Goal: Task Accomplishment & Management: Complete application form

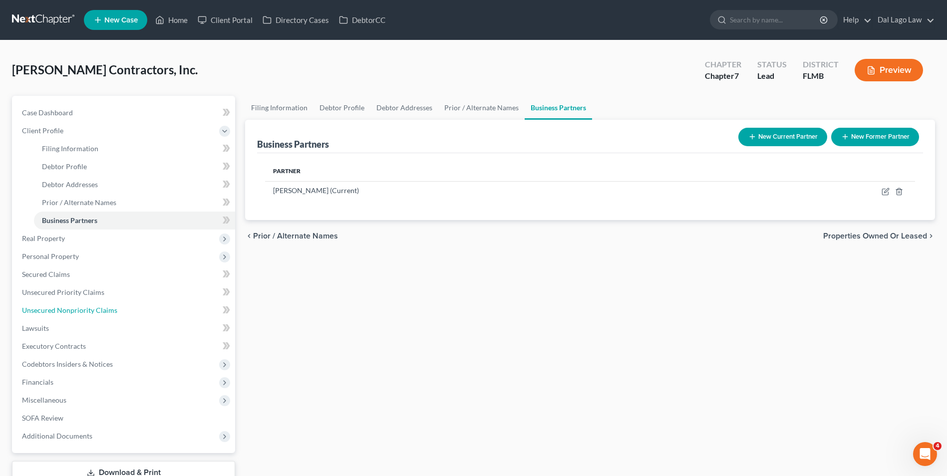
drag, startPoint x: 103, startPoint y: 309, endPoint x: 326, endPoint y: 261, distance: 228.0
click at [103, 309] on span "Unsecured Nonpriority Claims" at bounding box center [69, 310] width 95 height 8
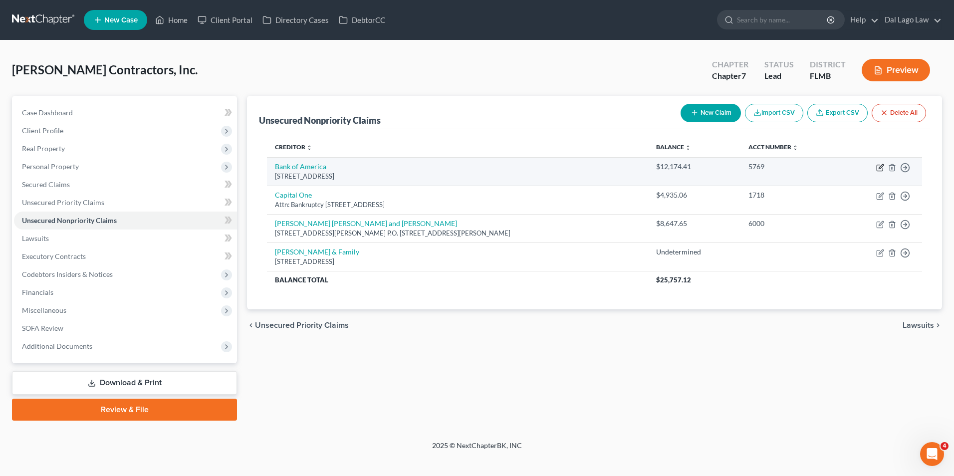
click at [879, 167] on icon "button" at bounding box center [880, 168] width 8 height 8
select select "7"
select select "2"
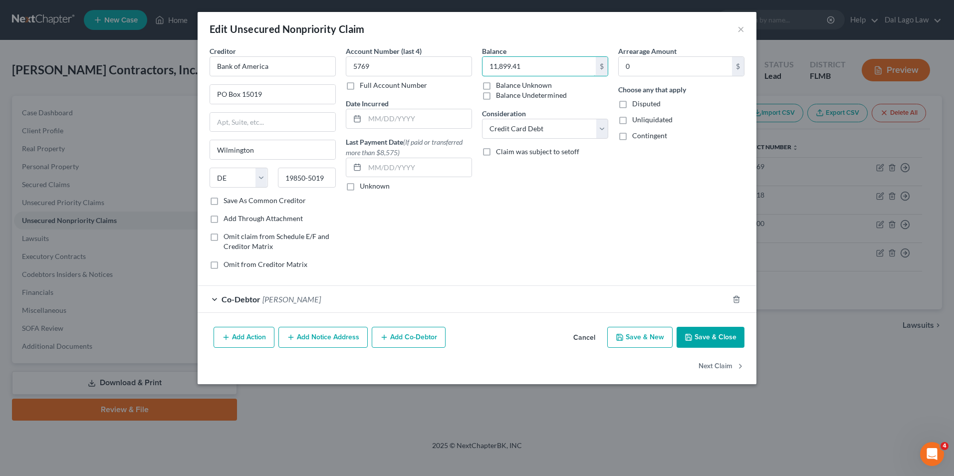
type input "11,899.41"
click at [723, 342] on button "Save & Close" at bounding box center [711, 337] width 68 height 21
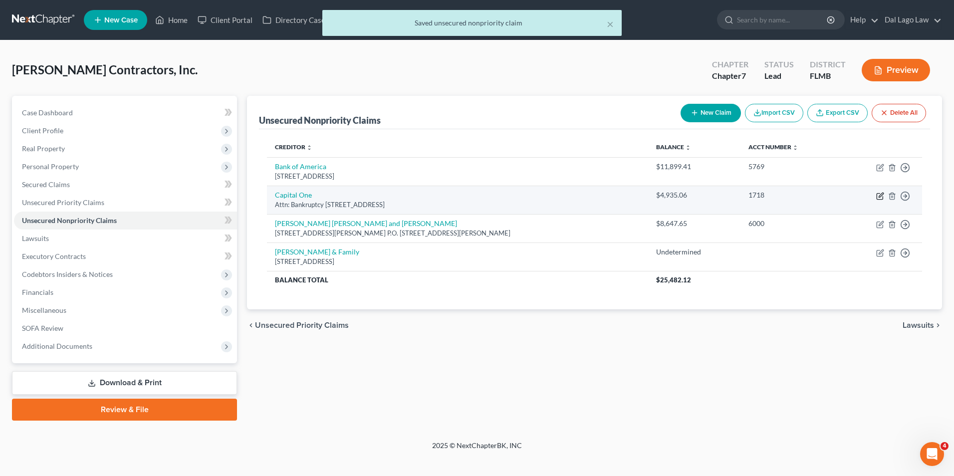
click at [881, 196] on icon "button" at bounding box center [881, 195] width 4 height 4
select select "46"
select select "2"
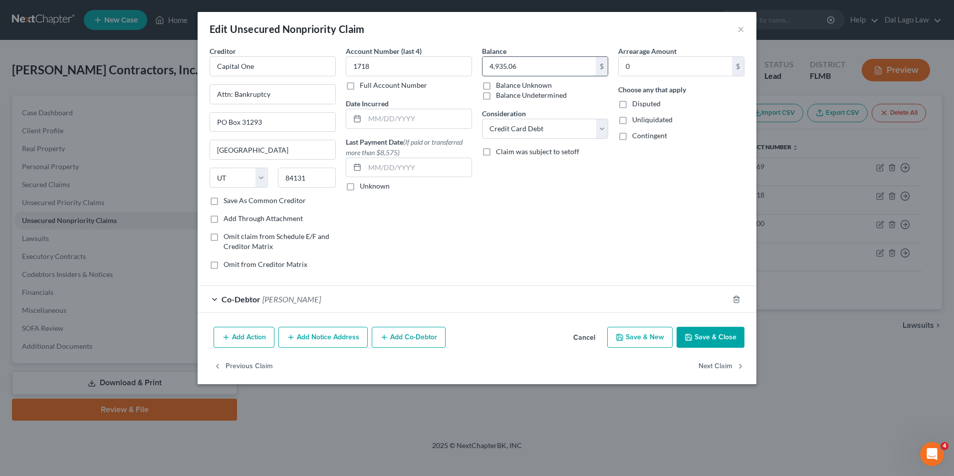
click at [528, 58] on input "4,935.06" at bounding box center [538, 66] width 113 height 19
type input "4,669.38"
click at [733, 331] on button "Save & Close" at bounding box center [711, 337] width 68 height 21
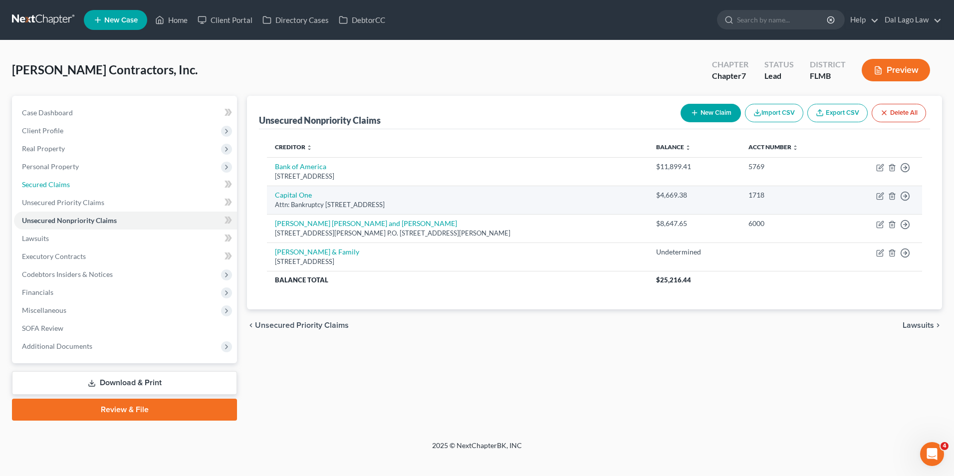
drag, startPoint x: 47, startPoint y: 186, endPoint x: 323, endPoint y: 194, distance: 276.1
click at [47, 186] on span "Secured Claims" at bounding box center [46, 184] width 48 height 8
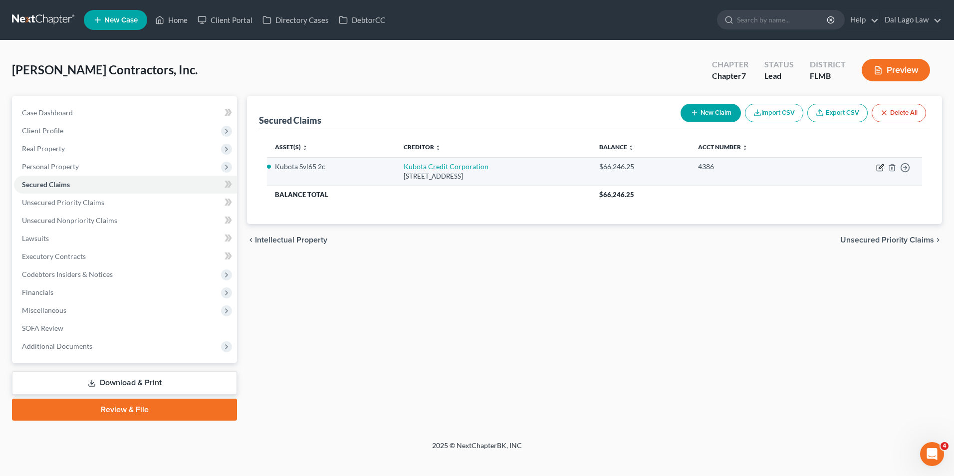
click at [880, 169] on icon "button" at bounding box center [880, 168] width 8 height 8
select select "45"
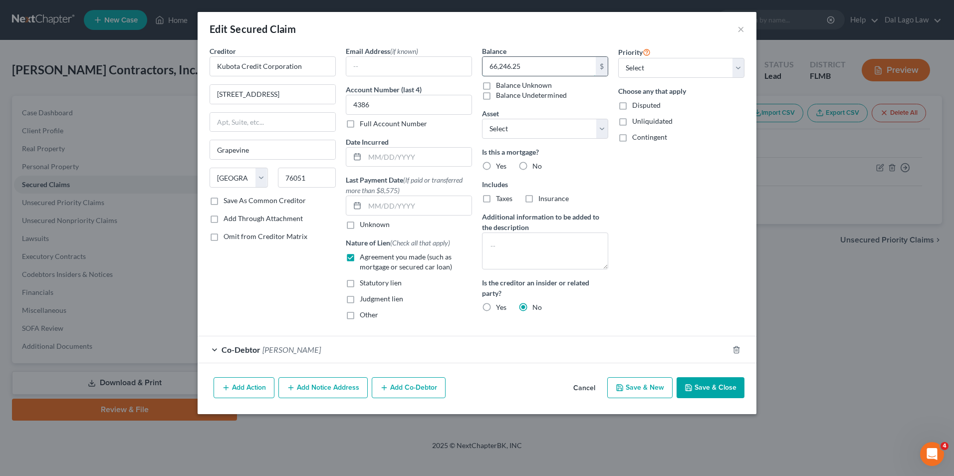
click at [531, 64] on input "66,246.25" at bounding box center [538, 66] width 113 height 19
type input "63,968.72"
click at [701, 384] on button "Save & Close" at bounding box center [711, 387] width 68 height 21
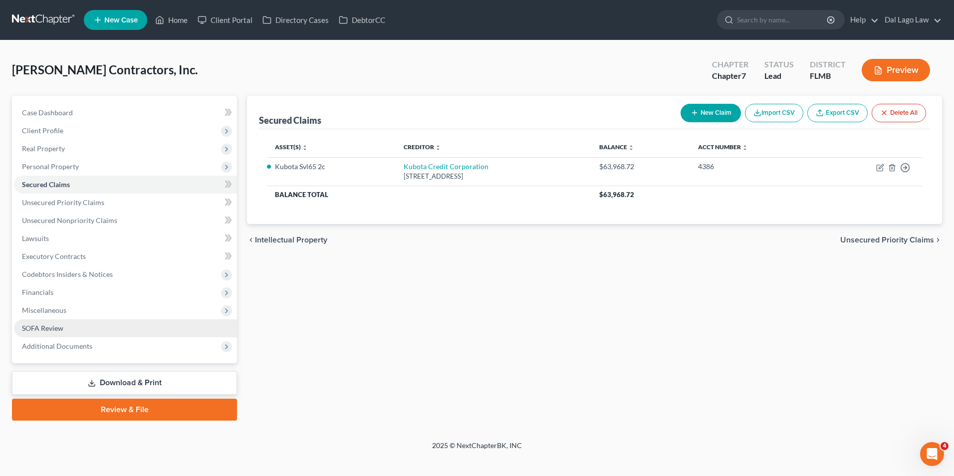
click at [67, 323] on link "SOFA Review" at bounding box center [125, 328] width 223 height 18
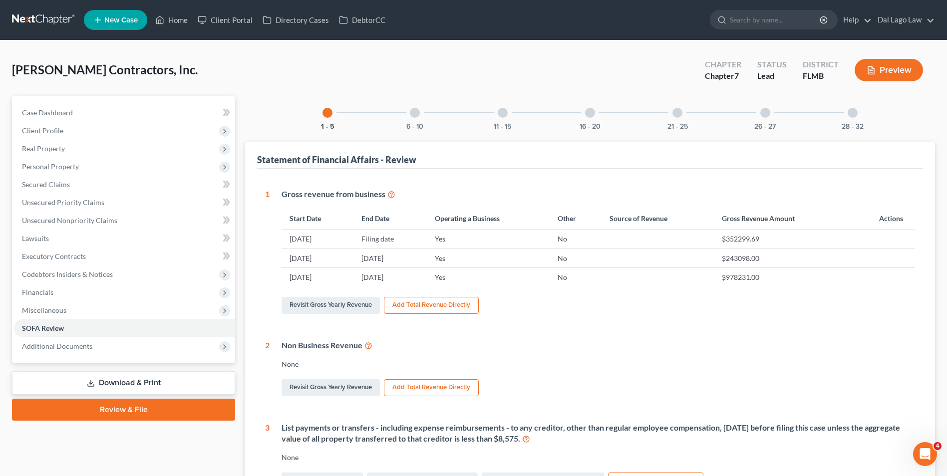
click at [415, 113] on div at bounding box center [415, 113] width 10 height 10
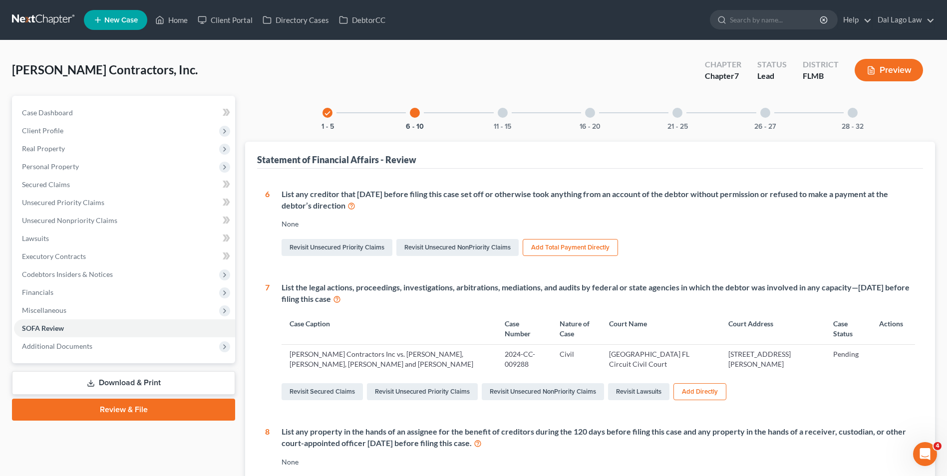
drag, startPoint x: 592, startPoint y: 111, endPoint x: 606, endPoint y: 150, distance: 41.4
click at [592, 111] on div at bounding box center [590, 113] width 10 height 10
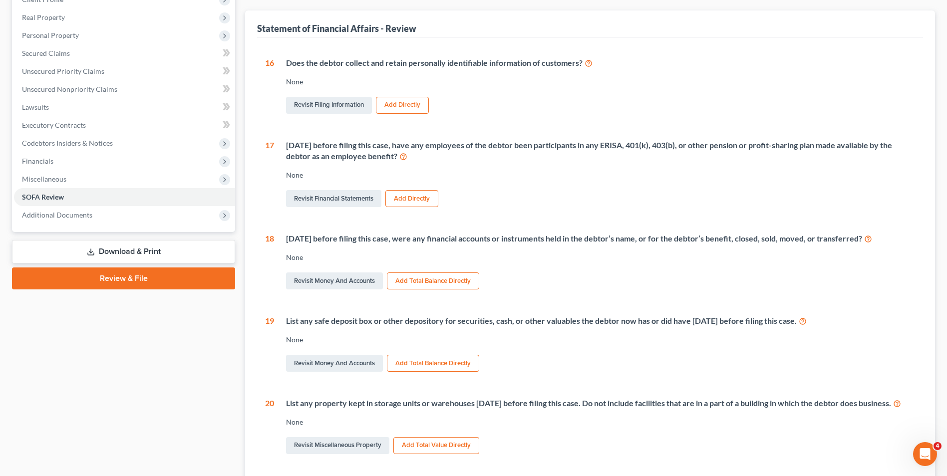
scroll to position [150, 0]
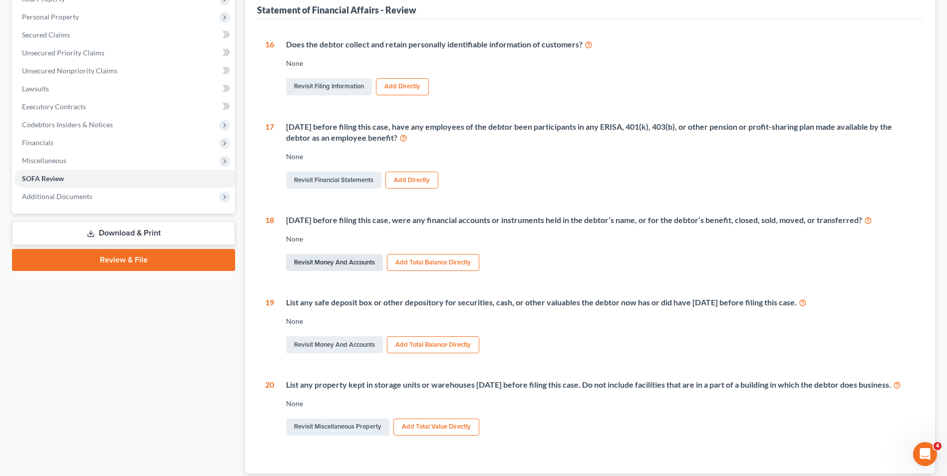
click at [367, 262] on link "Revisit Money and Accounts" at bounding box center [334, 262] width 97 height 17
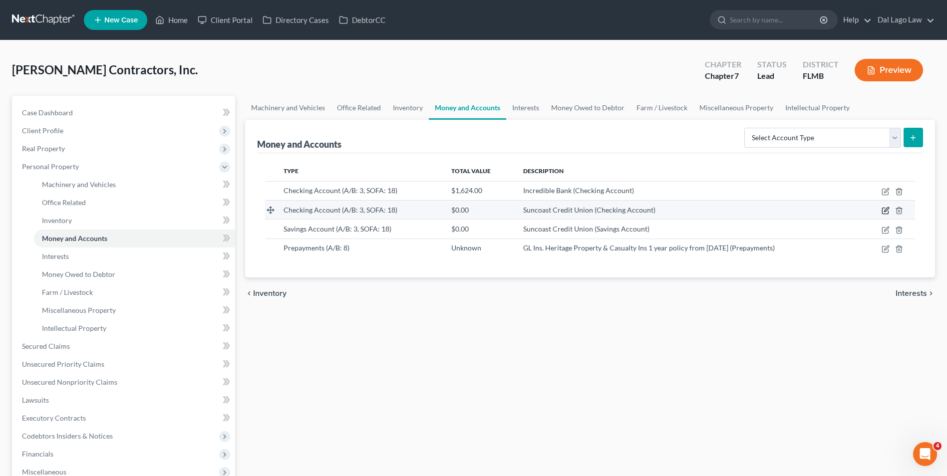
click at [883, 211] on icon "button" at bounding box center [885, 211] width 8 height 8
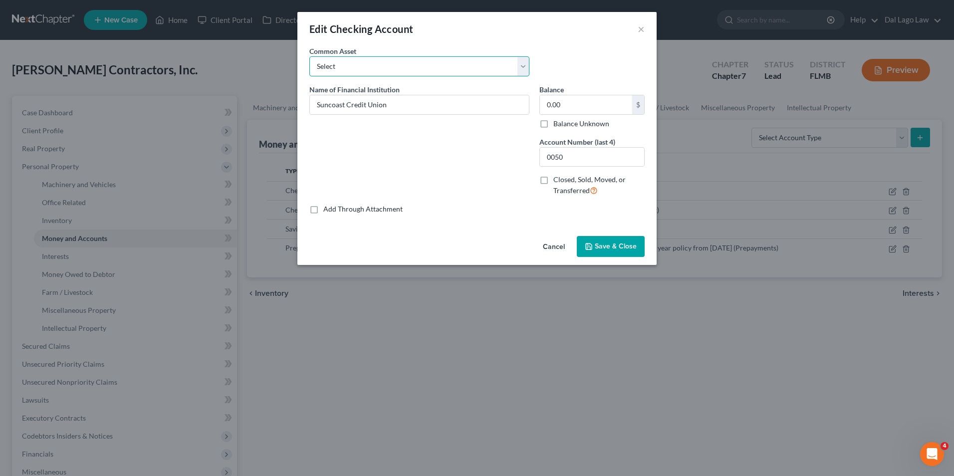
click at [400, 72] on select "Select Chase Bank Chase Bank Chase Bank" at bounding box center [419, 66] width 220 height 20
click at [553, 180] on label "Closed, Sold, Moved, or Transferred" at bounding box center [598, 185] width 91 height 21
click at [557, 180] on input "Closed, Sold, Moved, or Transferred" at bounding box center [560, 178] width 6 height 6
checkbox input "true"
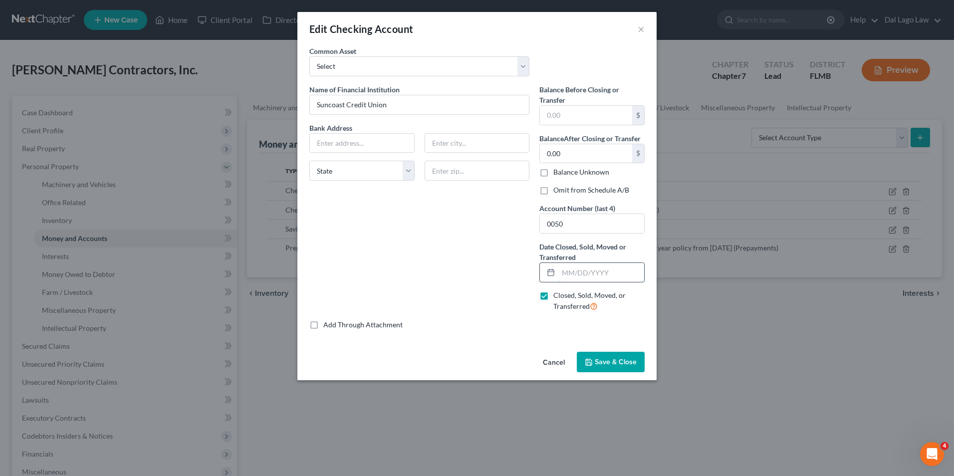
click at [577, 269] on input "text" at bounding box center [601, 272] width 86 height 19
type input "[DATE]"
click at [615, 362] on span "Save & Close" at bounding box center [616, 362] width 42 height 8
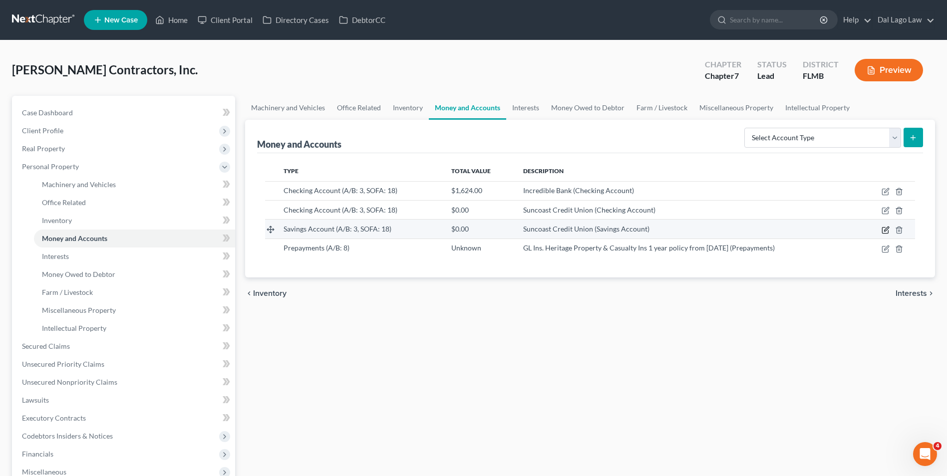
click at [885, 230] on icon "button" at bounding box center [885, 230] width 8 height 8
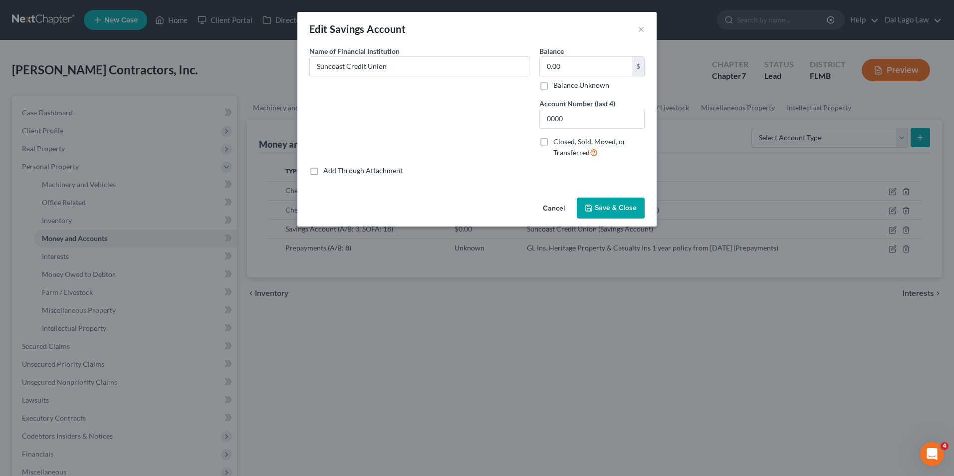
click at [553, 142] on label "Closed, Sold, Moved, or Transferred" at bounding box center [598, 147] width 91 height 21
click at [557, 142] on input "Closed, Sold, Moved, or Transferred" at bounding box center [560, 140] width 6 height 6
checkbox input "true"
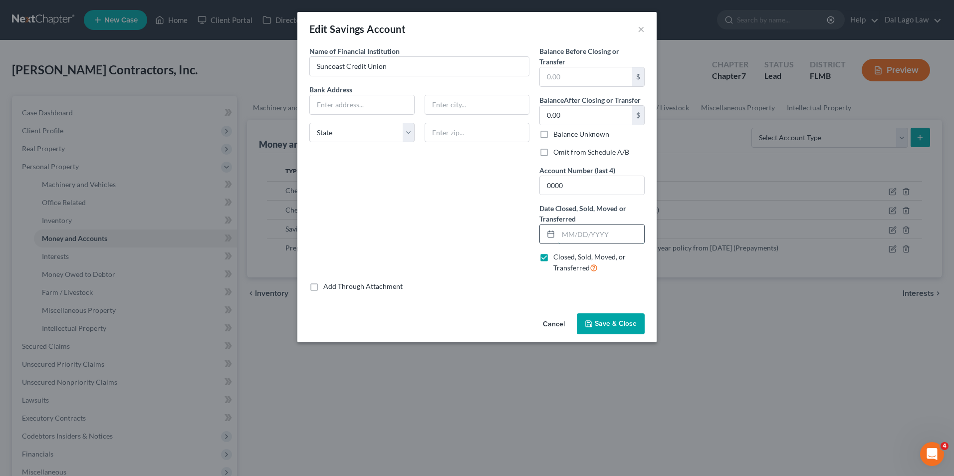
click at [580, 231] on input "text" at bounding box center [601, 234] width 86 height 19
type input "[DATE]"
click at [603, 321] on span "Save & Close" at bounding box center [616, 323] width 42 height 8
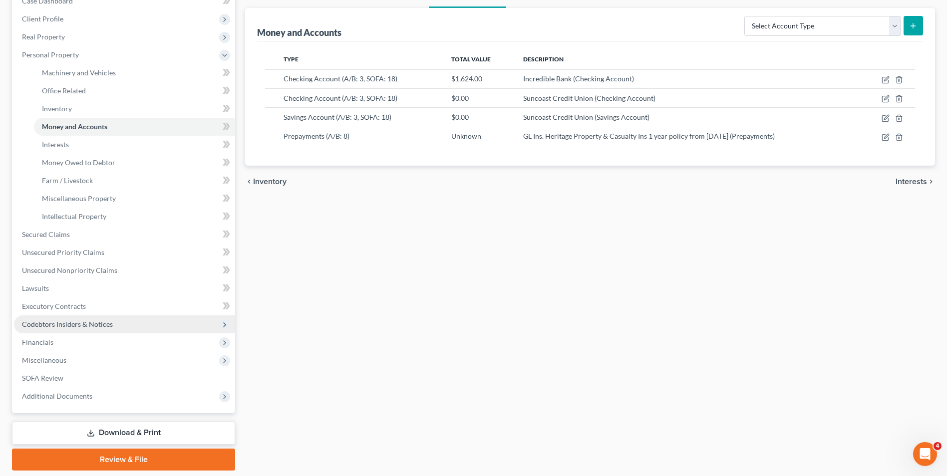
scroll to position [144, 0]
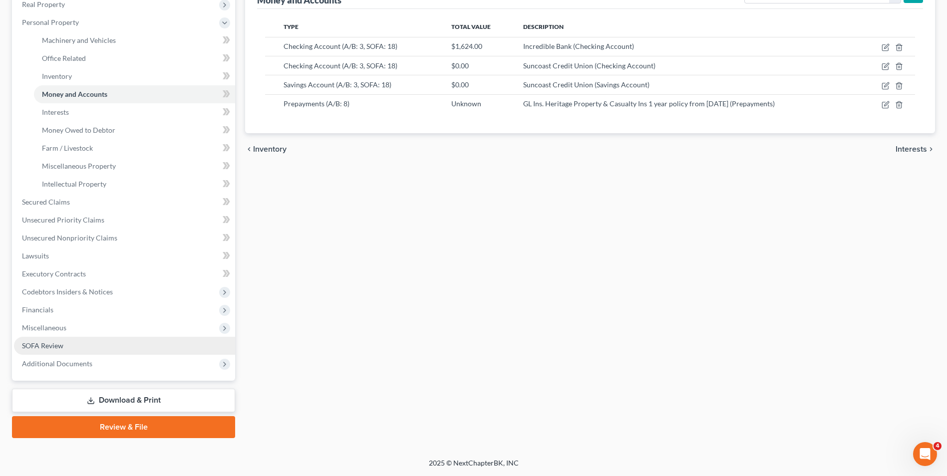
click at [61, 343] on span "SOFA Review" at bounding box center [42, 345] width 41 height 8
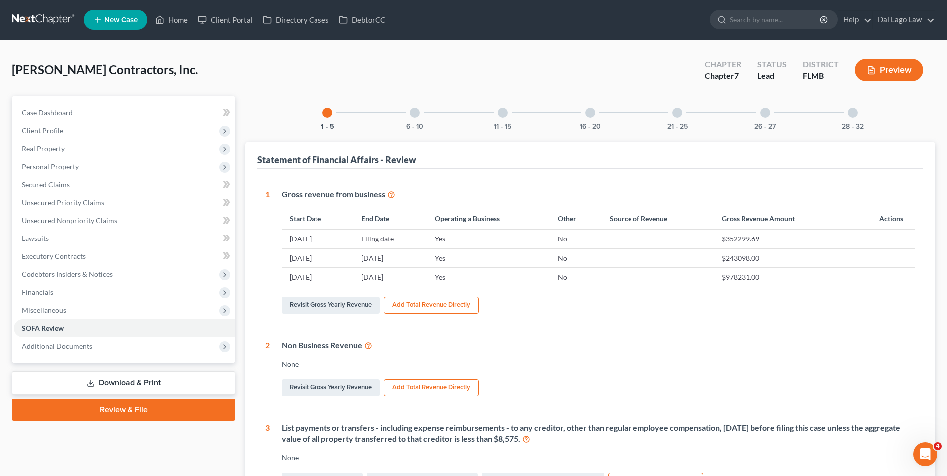
click at [850, 112] on div at bounding box center [852, 113] width 10 height 10
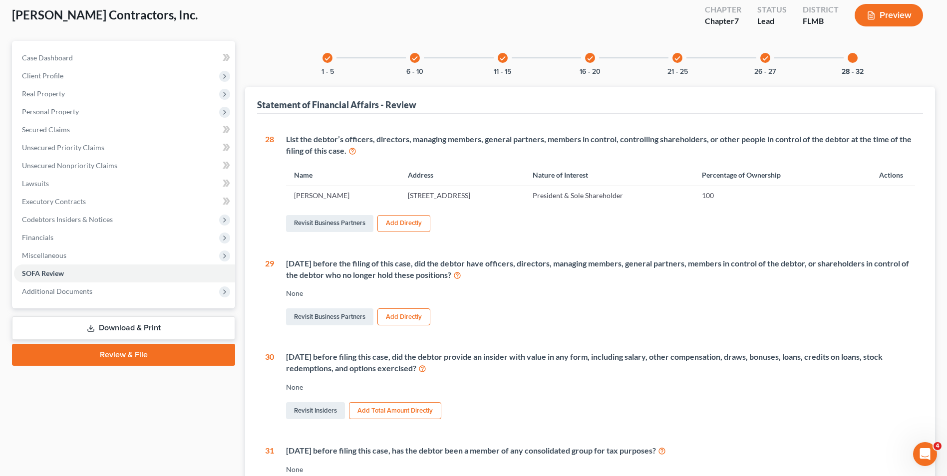
scroll to position [150, 0]
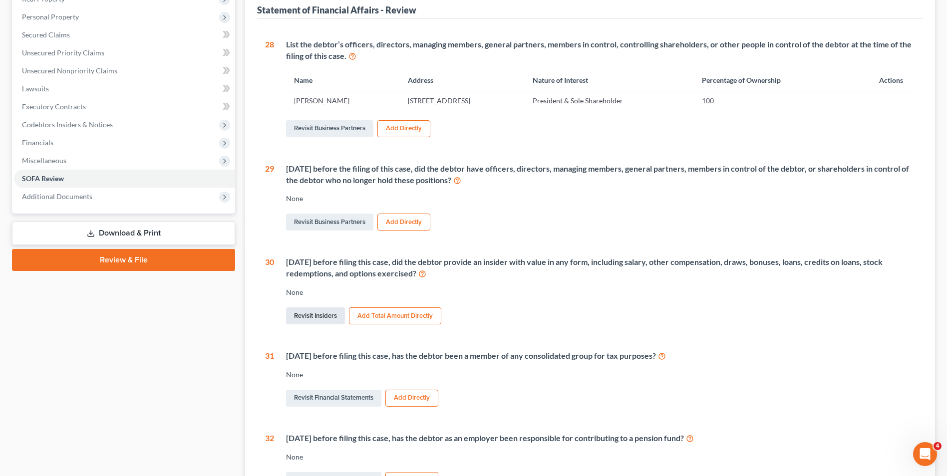
click at [312, 316] on link "Revisit Insiders" at bounding box center [315, 315] width 59 height 17
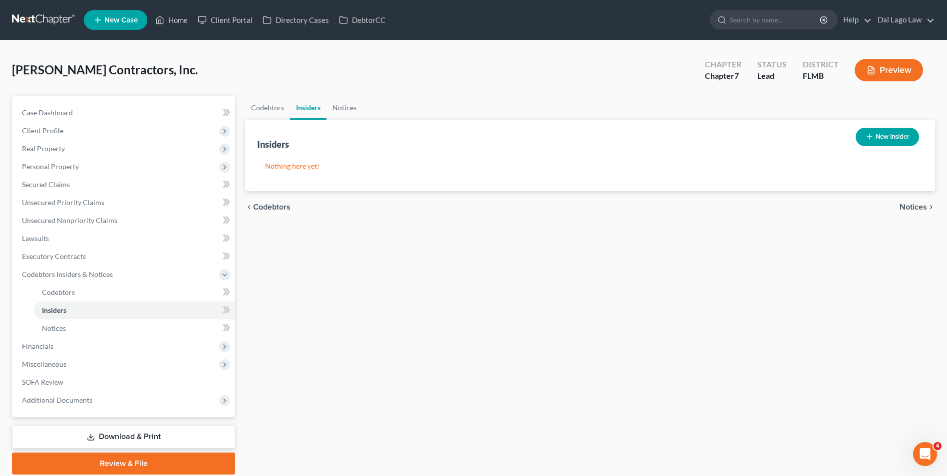
click at [892, 132] on button "New Insider" at bounding box center [886, 137] width 63 height 18
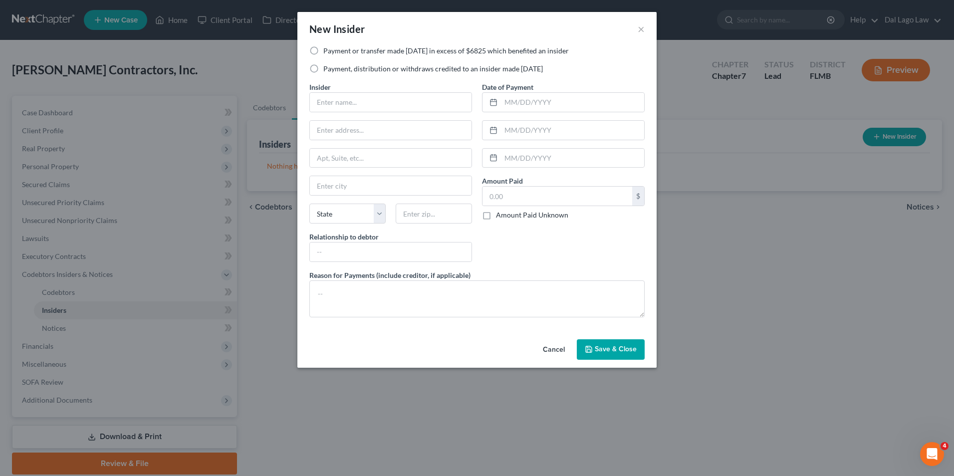
click at [323, 71] on label "Payment, distribution or withdraws credited to an insider made [DATE]" at bounding box center [433, 69] width 220 height 10
click at [327, 70] on input "Payment, distribution or withdraws credited to an insider made [DATE]" at bounding box center [330, 67] width 6 height 6
radio input "true"
click at [337, 103] on input "text" at bounding box center [391, 102] width 162 height 19
type input "[PERSON_NAME]"
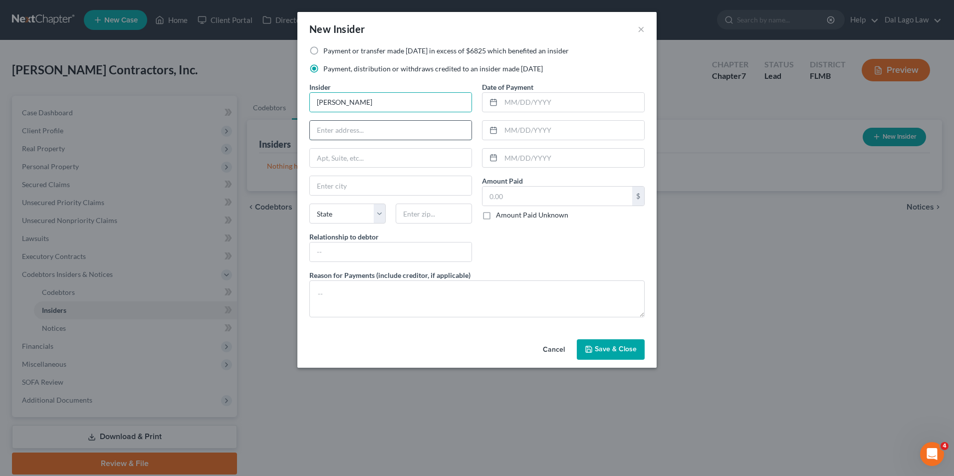
click at [404, 134] on input "text" at bounding box center [391, 130] width 162 height 19
type input "[STREET_ADDRESS]"
type input "N. Ft. [PERSON_NAME]"
select select "9"
type input "33917"
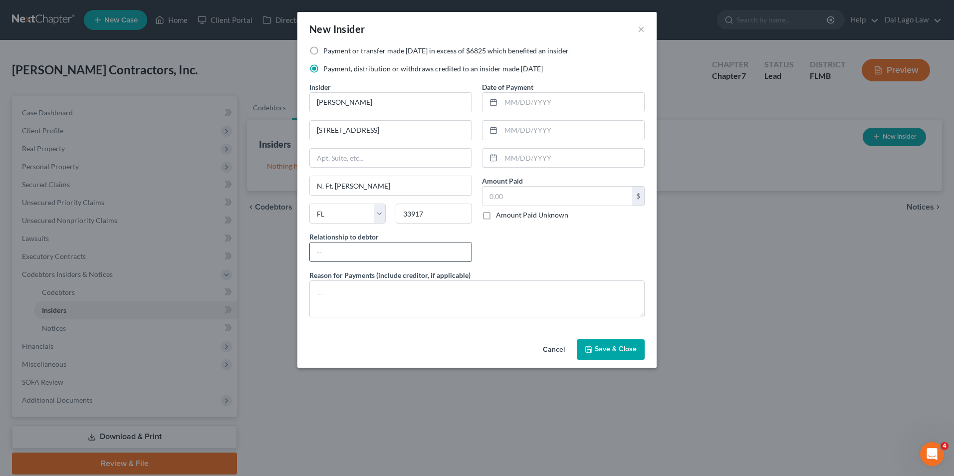
type input "[GEOGRAPHIC_DATA][PERSON_NAME]"
click at [359, 251] on input "text" at bounding box center [391, 251] width 162 height 19
type input "Sole shareholder"
click at [374, 292] on textarea at bounding box center [476, 298] width 335 height 37
click at [516, 103] on input "text" at bounding box center [572, 102] width 143 height 19
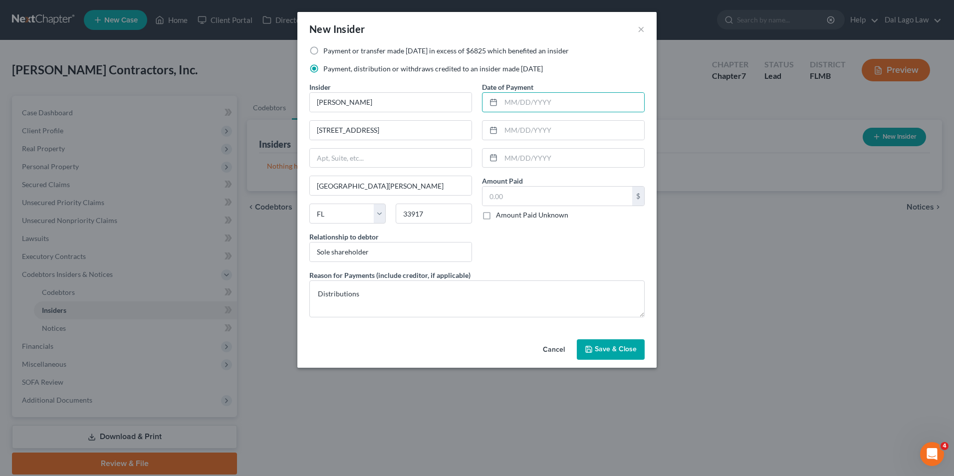
click at [355, 280] on label "Reason for Payments (include creditor, if applicable)" at bounding box center [389, 275] width 161 height 10
click at [381, 301] on textarea "Distributions" at bounding box center [476, 298] width 335 height 37
type textarea "Distributions for last 12 months"
click at [512, 205] on input "text" at bounding box center [557, 196] width 150 height 19
type input "59,357.54"
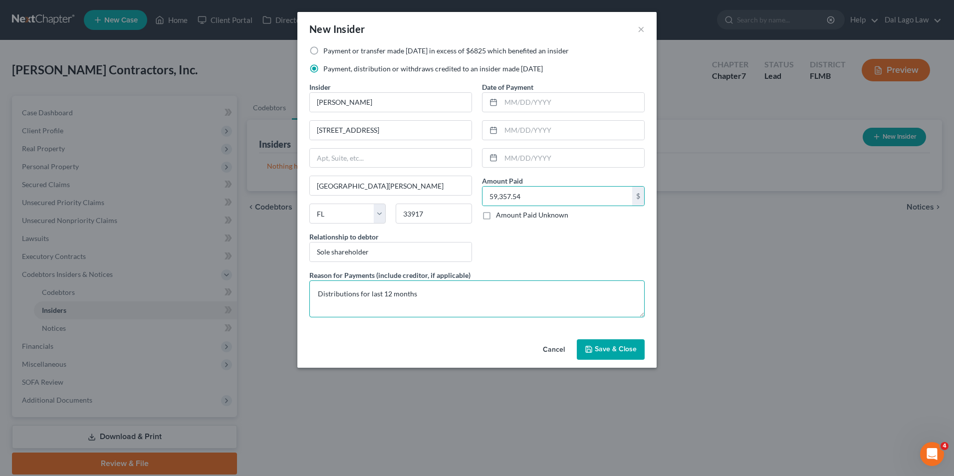
click at [419, 296] on textarea "Distributions for last 12 months" at bounding box center [476, 298] width 335 height 37
type textarea "Distributions for last 12 months."
click at [615, 339] on button "Save & Close" at bounding box center [611, 349] width 68 height 21
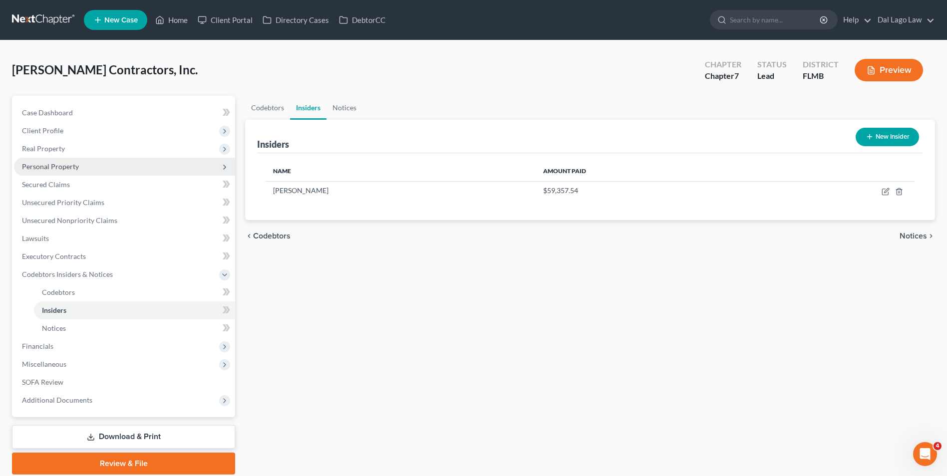
click at [93, 165] on span "Personal Property" at bounding box center [124, 167] width 221 height 18
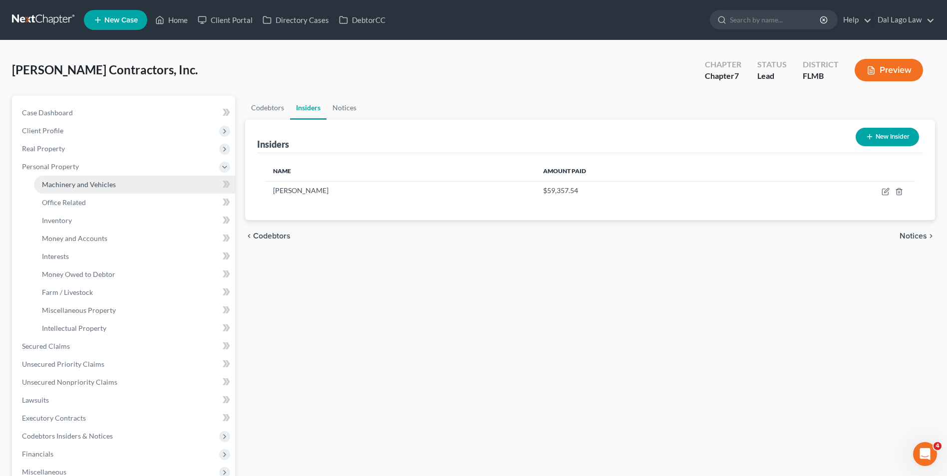
click at [161, 188] on link "Machinery and Vehicles" at bounding box center [134, 185] width 201 height 18
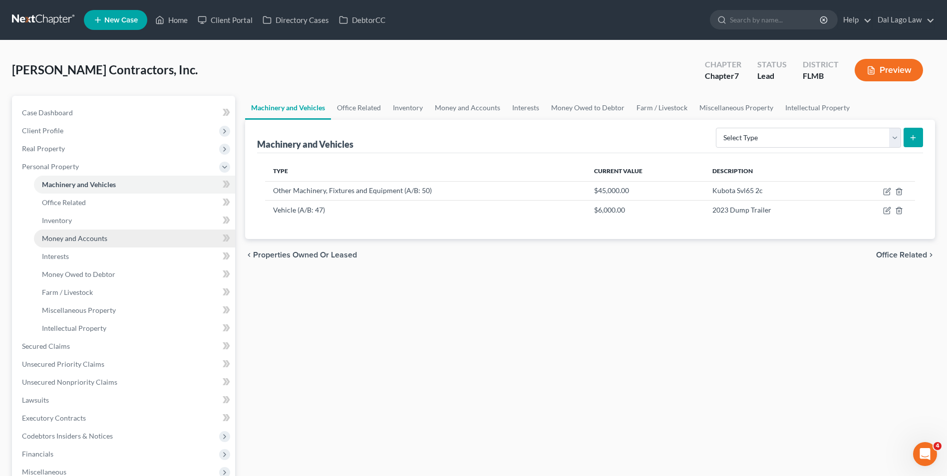
click at [134, 238] on link "Money and Accounts" at bounding box center [134, 239] width 201 height 18
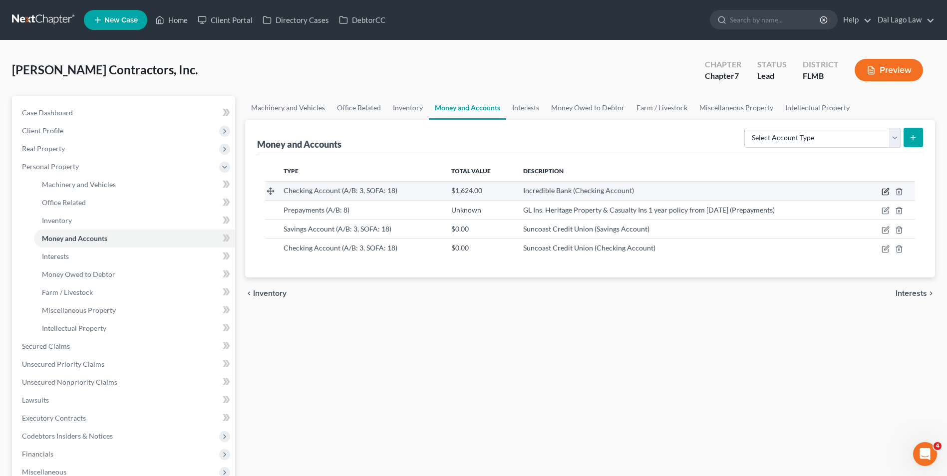
click at [884, 191] on icon "button" at bounding box center [885, 192] width 8 height 8
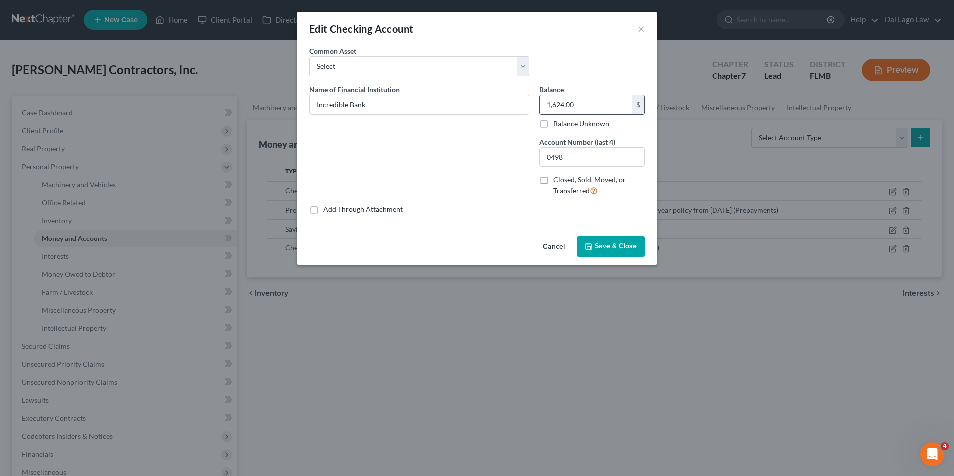
click at [591, 106] on input "1,624.00" at bounding box center [586, 104] width 92 height 19
type input "195.99"
click at [613, 246] on span "Save & Close" at bounding box center [616, 246] width 42 height 8
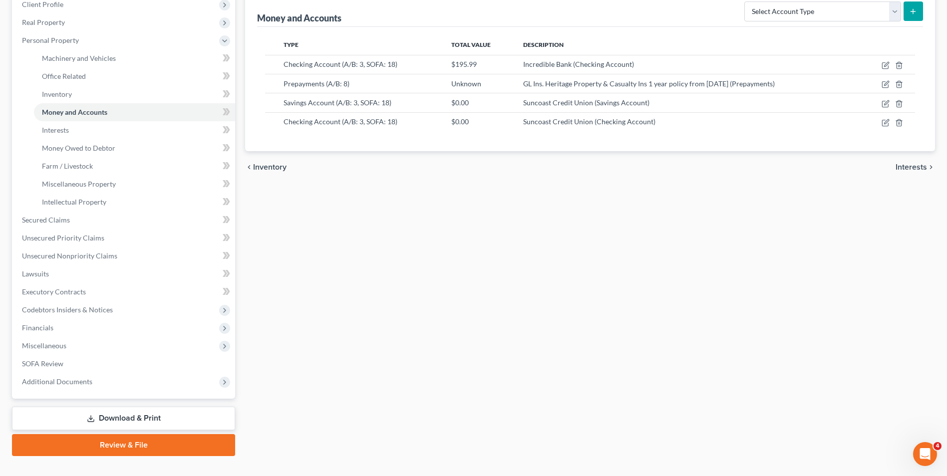
scroll to position [144, 0]
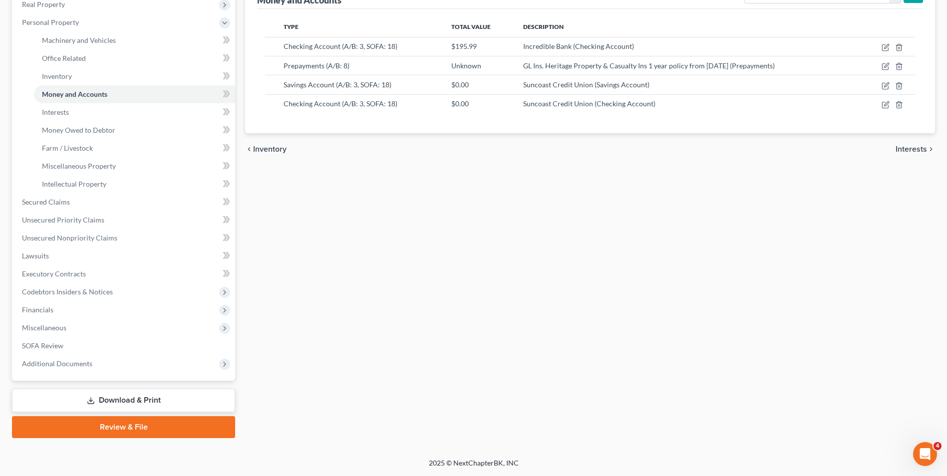
click at [170, 399] on link "Download & Print" at bounding box center [123, 400] width 223 height 23
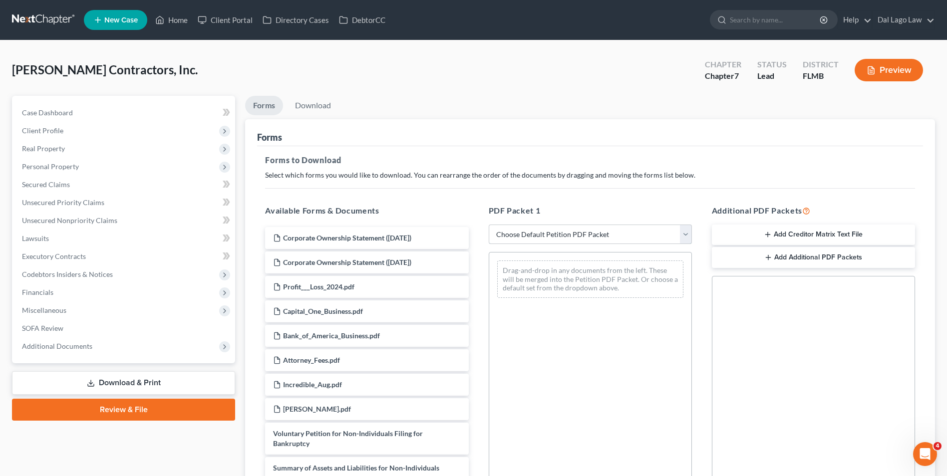
click at [606, 238] on select "Choose Default Petition PDF Packet Complete Bankruptcy Petition (all forms and …" at bounding box center [589, 235] width 203 height 20
select select "0"
click at [488, 225] on select "Choose Default Petition PDF Packet Complete Bankruptcy Petition (all forms and …" at bounding box center [589, 235] width 203 height 20
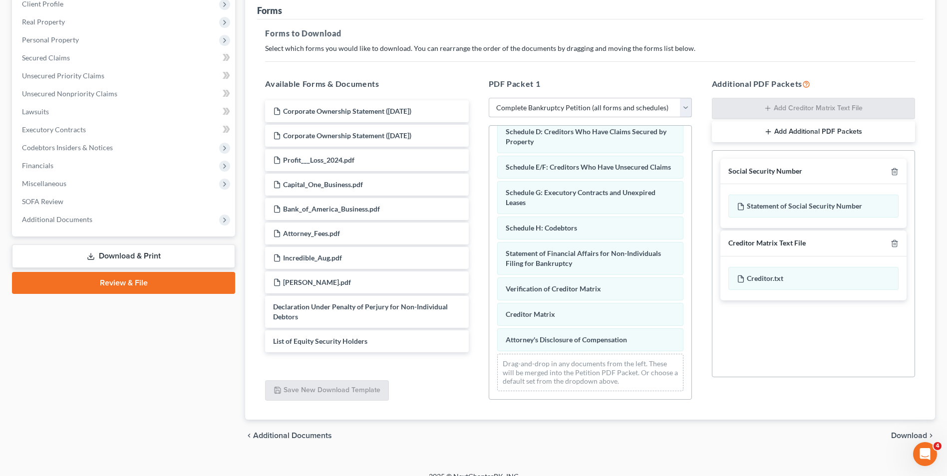
scroll to position [140, 0]
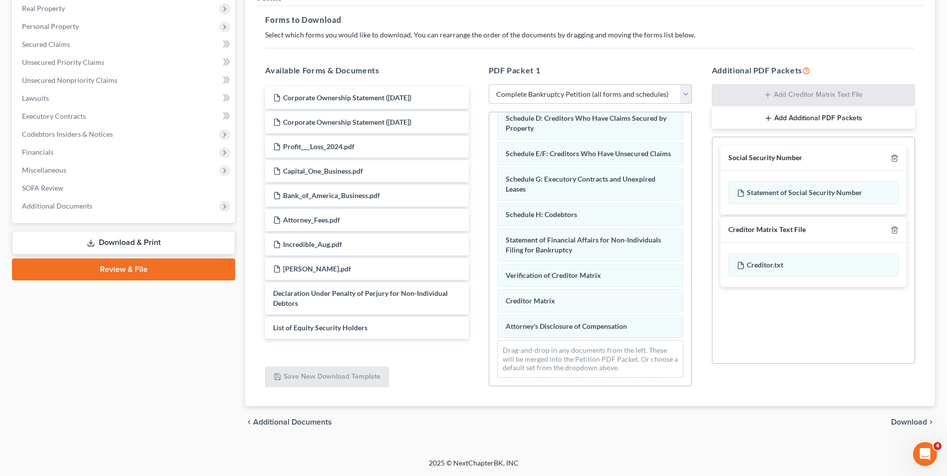
click at [897, 421] on span "Download" at bounding box center [909, 422] width 36 height 8
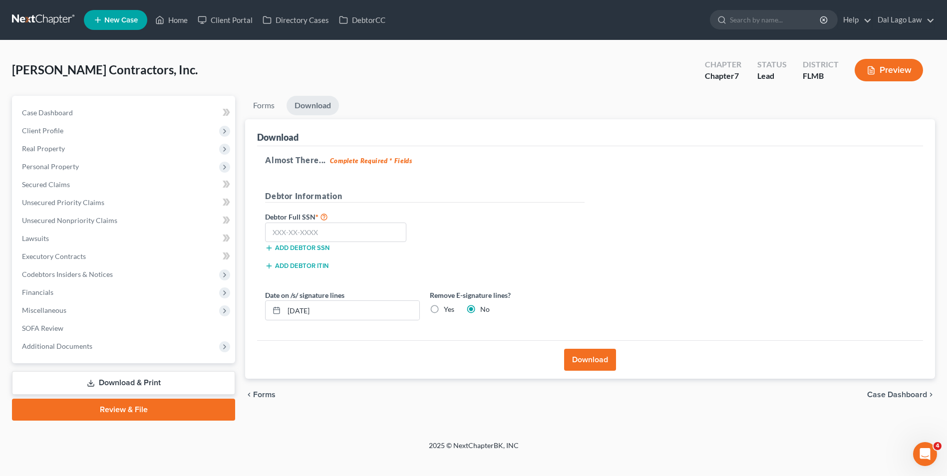
scroll to position [0, 0]
click at [324, 229] on input "text" at bounding box center [337, 233] width 141 height 20
type input "872-25-3451"
click at [446, 310] on label "Yes" at bounding box center [451, 309] width 10 height 10
click at [450, 310] on input "Yes" at bounding box center [453, 307] width 6 height 6
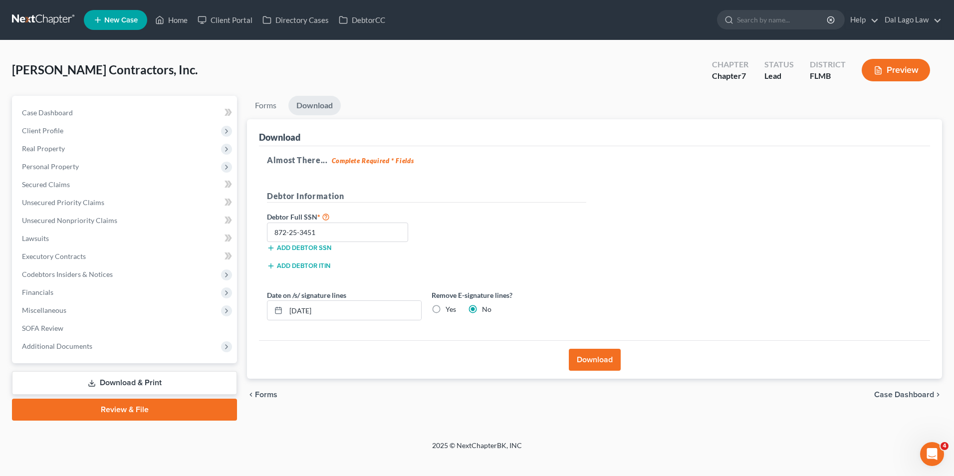
radio input "true"
radio input "false"
click at [591, 358] on button "Download" at bounding box center [595, 360] width 52 height 22
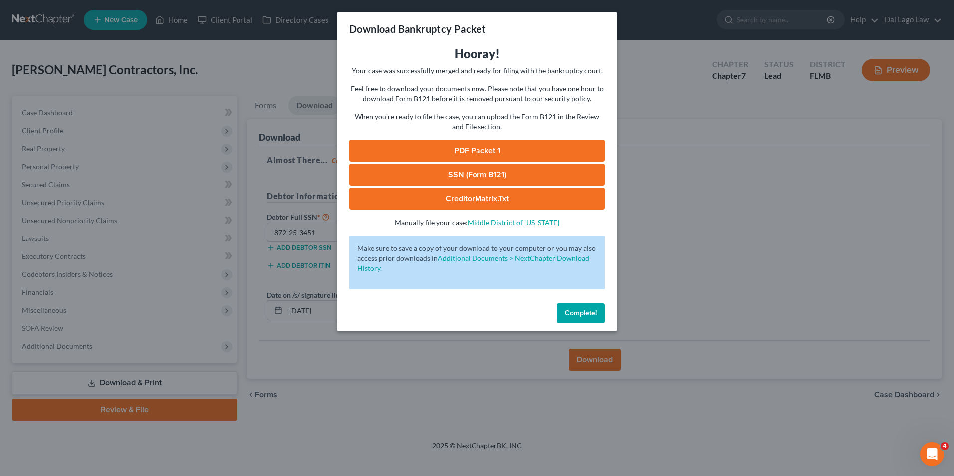
click at [490, 157] on link "PDF Packet 1" at bounding box center [476, 151] width 255 height 22
click at [475, 176] on link "SSN (Form B121)" at bounding box center [476, 175] width 255 height 22
drag, startPoint x: 582, startPoint y: 314, endPoint x: 470, endPoint y: 281, distance: 116.4
click at [582, 314] on span "Complete!" at bounding box center [581, 313] width 32 height 8
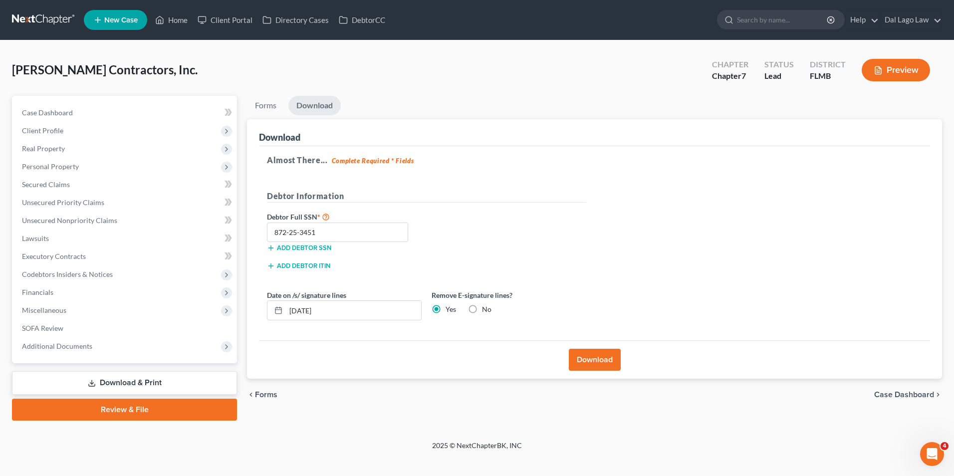
click at [195, 379] on link "Download & Print" at bounding box center [124, 382] width 225 height 23
click at [585, 361] on button "Download" at bounding box center [595, 360] width 52 height 22
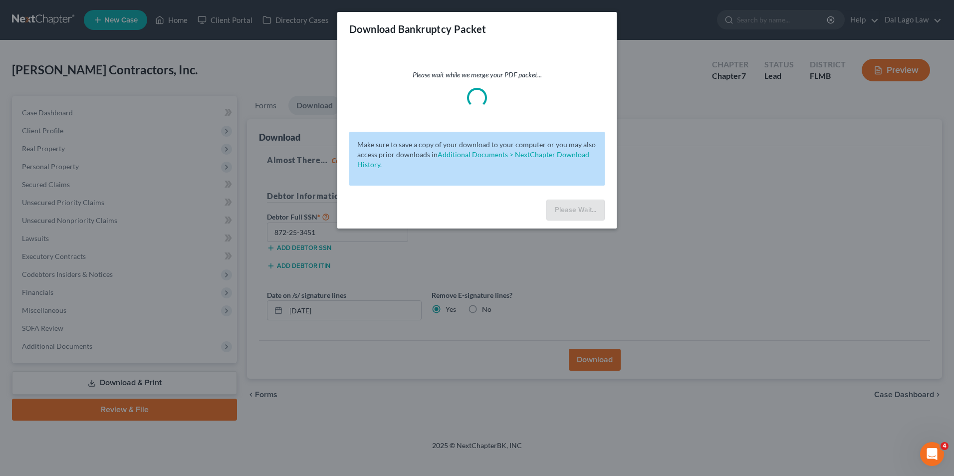
click at [323, 427] on div "Download Bankruptcy Packet Please wait while we merge your PDF packet... Make s…" at bounding box center [477, 238] width 954 height 476
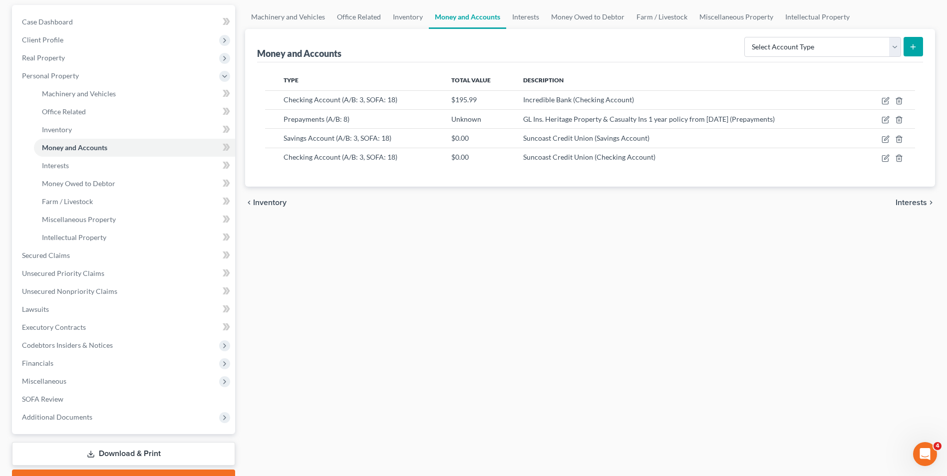
scroll to position [144, 0]
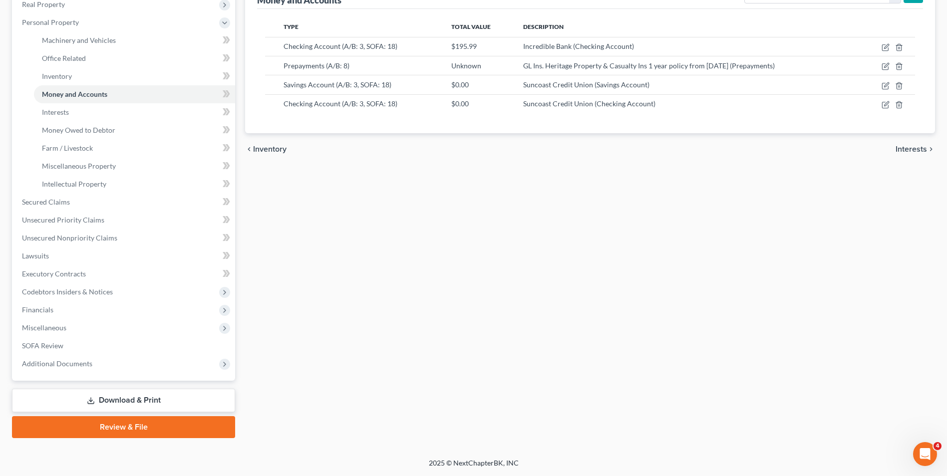
click at [150, 395] on link "Download & Print" at bounding box center [123, 400] width 223 height 23
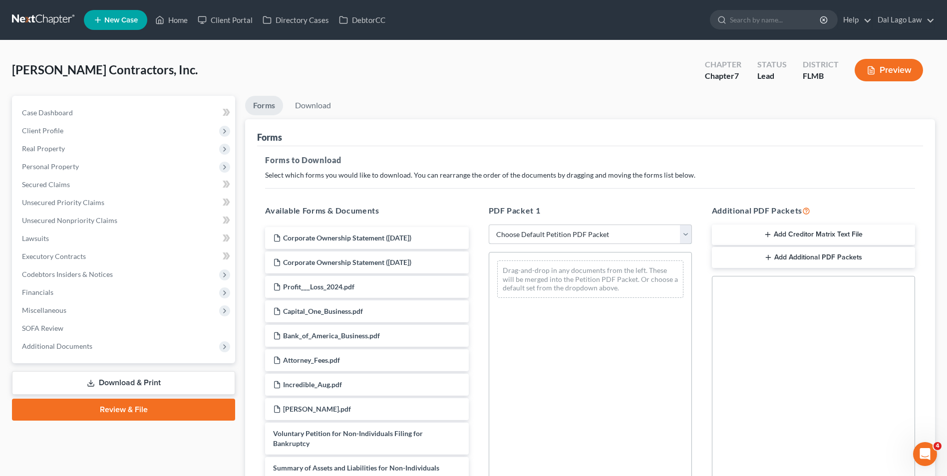
click at [674, 236] on select "Choose Default Petition PDF Packet Complete Bankruptcy Petition (all forms and …" at bounding box center [589, 235] width 203 height 20
select select "3"
click at [488, 225] on select "Choose Default Petition PDF Packet Complete Bankruptcy Petition (all forms and …" at bounding box center [589, 235] width 203 height 20
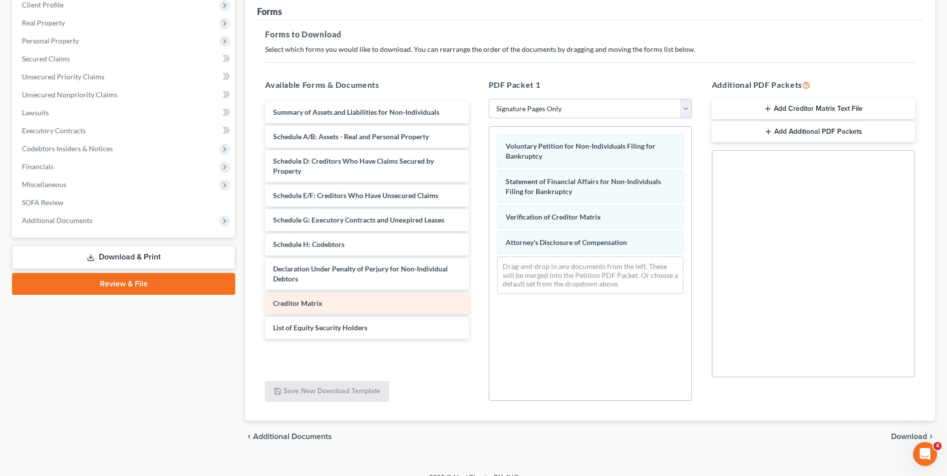
scroll to position [140, 0]
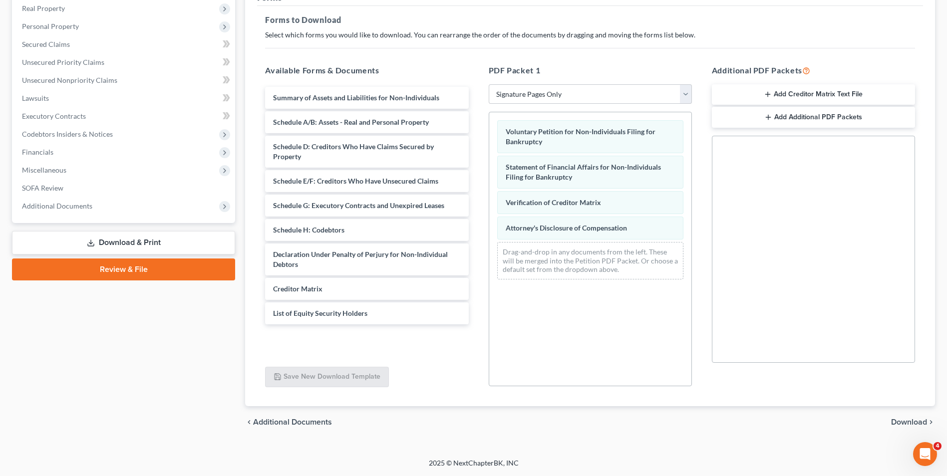
click at [913, 425] on span "Download" at bounding box center [909, 422] width 36 height 8
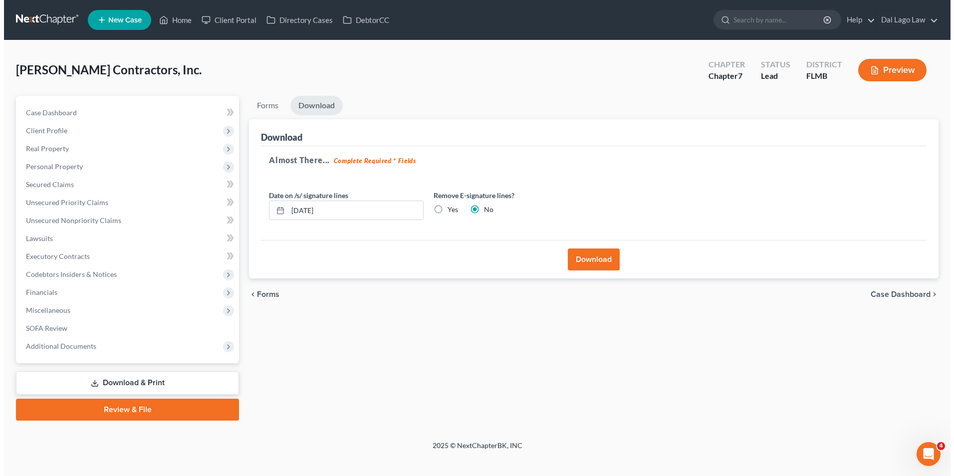
scroll to position [0, 0]
click at [446, 211] on label "Yes" at bounding box center [451, 210] width 10 height 10
click at [450, 211] on input "Yes" at bounding box center [453, 208] width 6 height 6
radio input "true"
radio input "false"
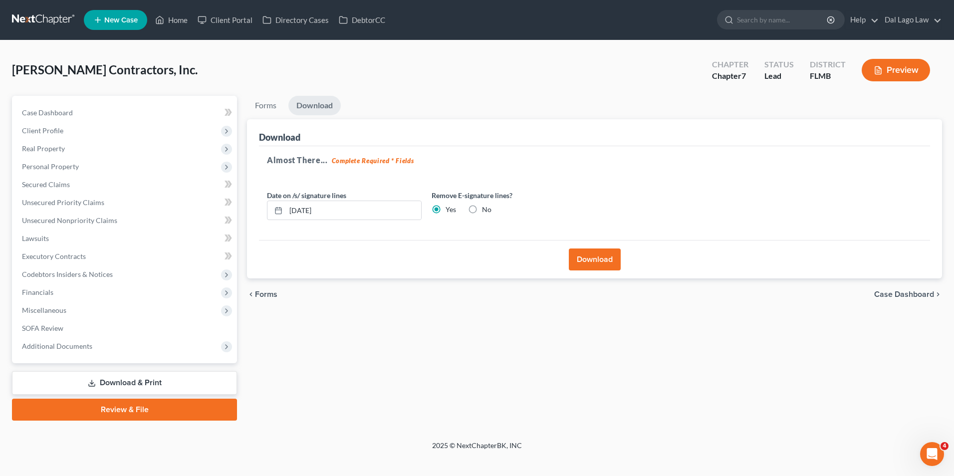
click at [590, 261] on button "Download" at bounding box center [595, 259] width 52 height 22
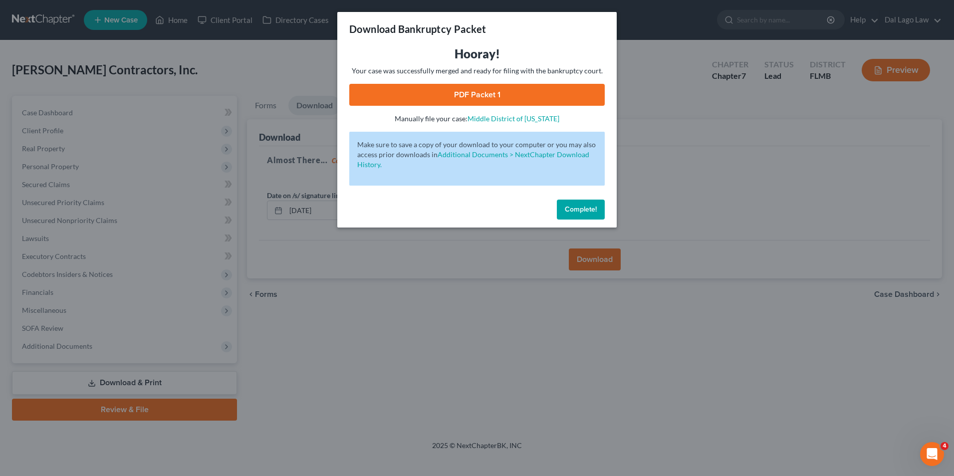
click at [537, 95] on link "PDF Packet 1" at bounding box center [476, 95] width 255 height 22
click at [577, 215] on button "Complete!" at bounding box center [581, 210] width 48 height 20
